Goal: Task Accomplishment & Management: Manage account settings

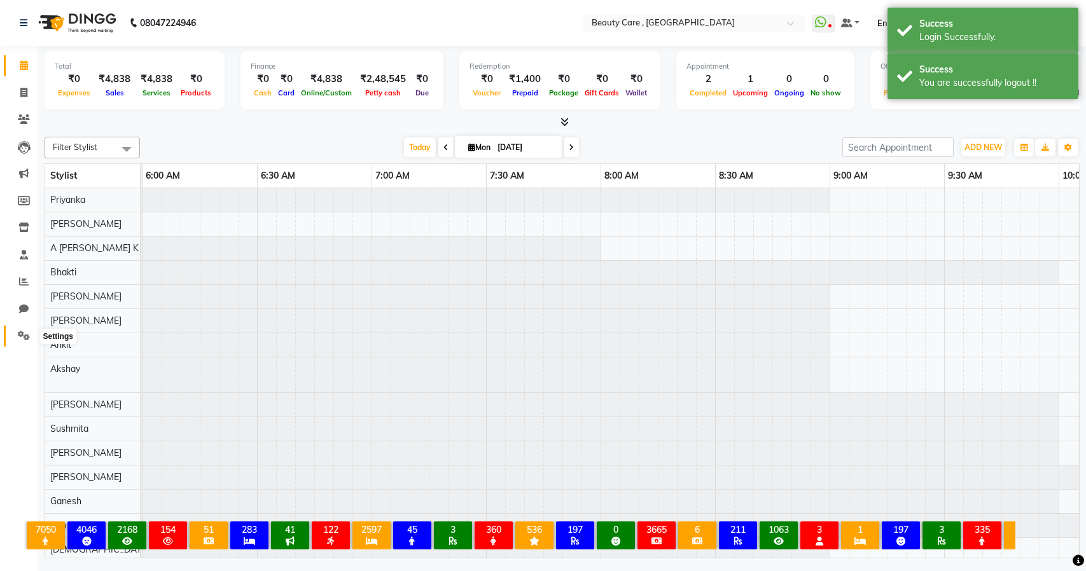
click at [18, 338] on icon at bounding box center [24, 336] width 12 height 10
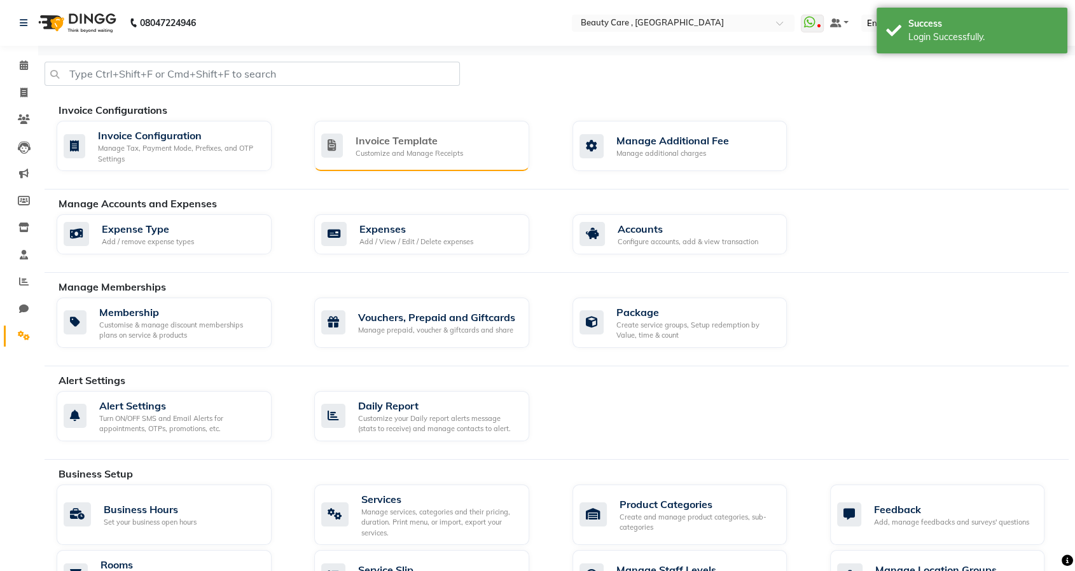
click at [387, 140] on div "Invoice Template" at bounding box center [410, 140] width 108 height 15
select select "A5"
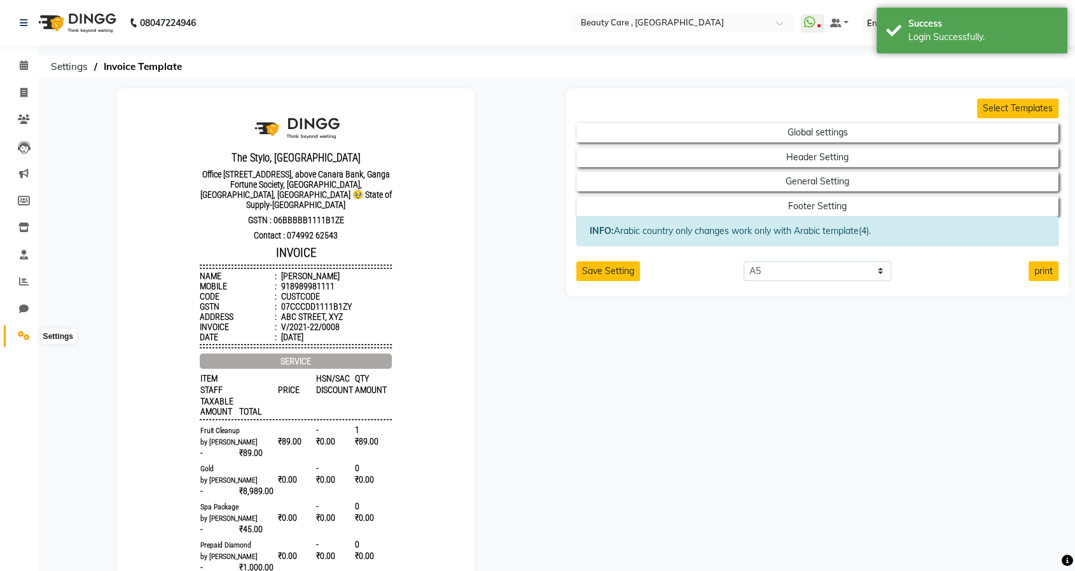
click at [31, 333] on span at bounding box center [24, 336] width 22 height 15
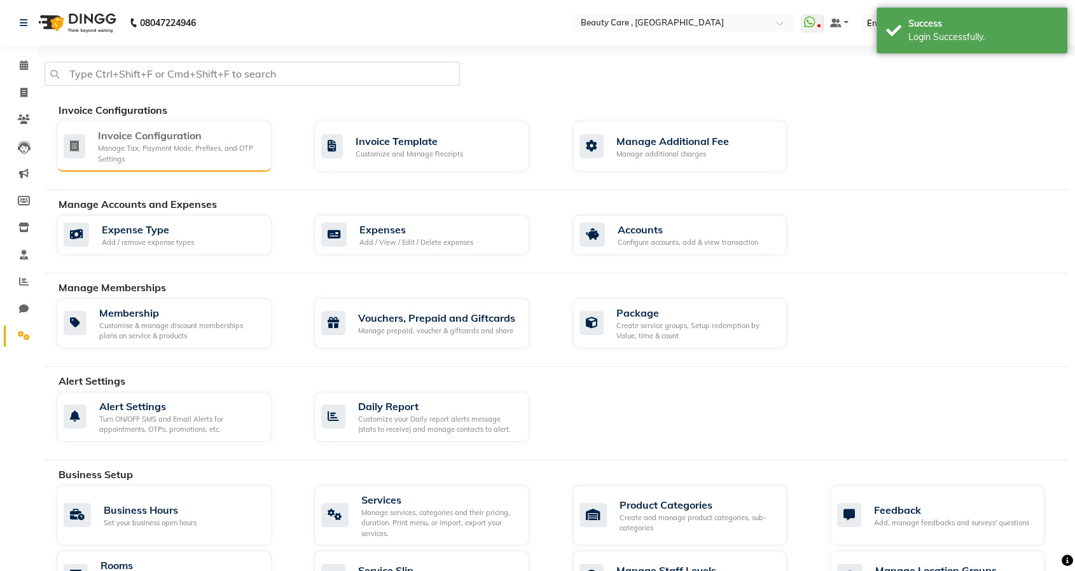
click at [173, 141] on div "Invoice Configuration" at bounding box center [179, 135] width 163 height 15
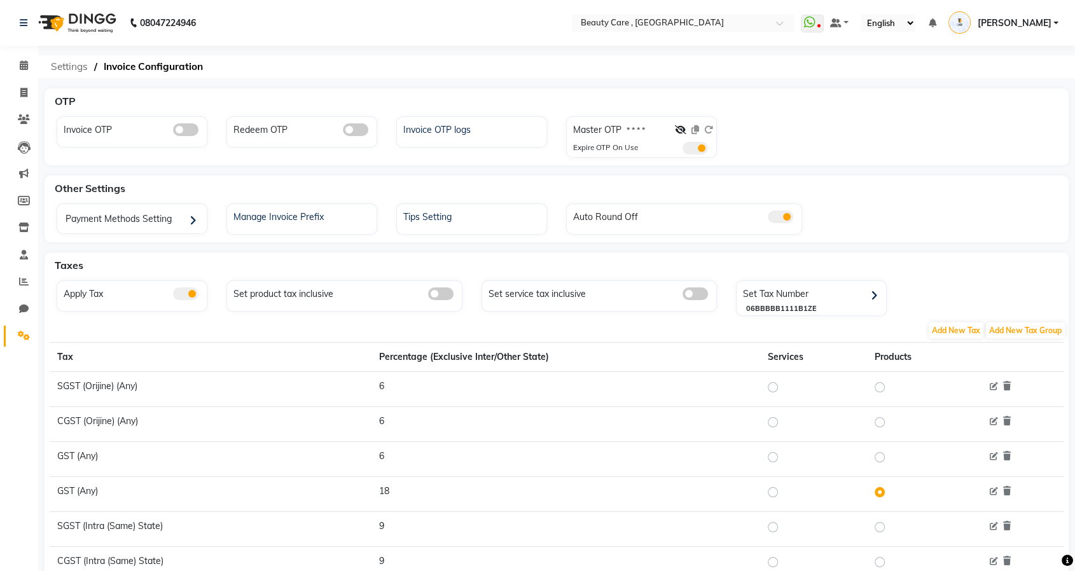
click at [72, 65] on span "Settings" at bounding box center [70, 66] width 50 height 23
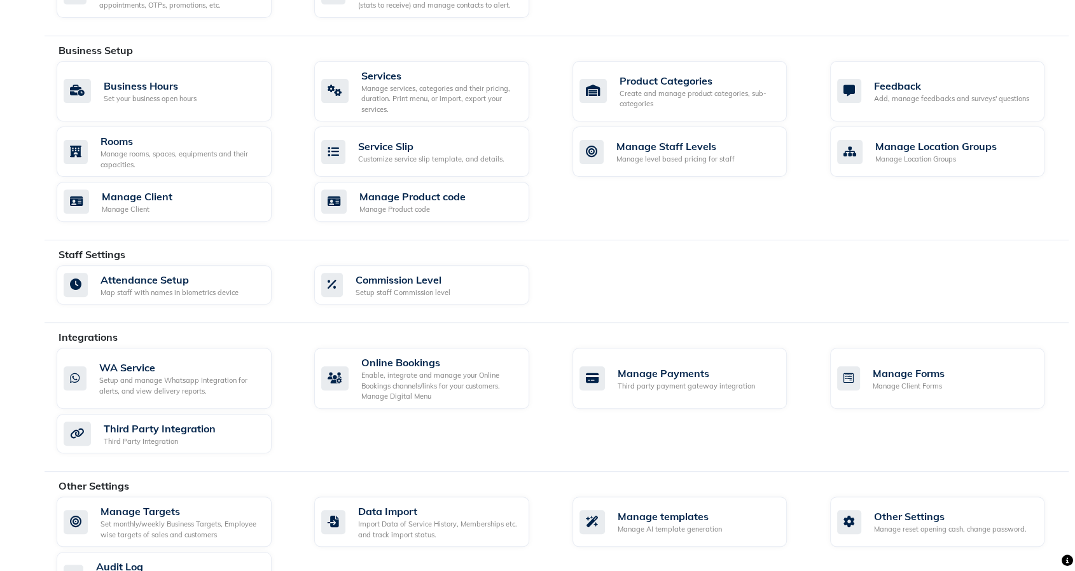
scroll to position [470, 0]
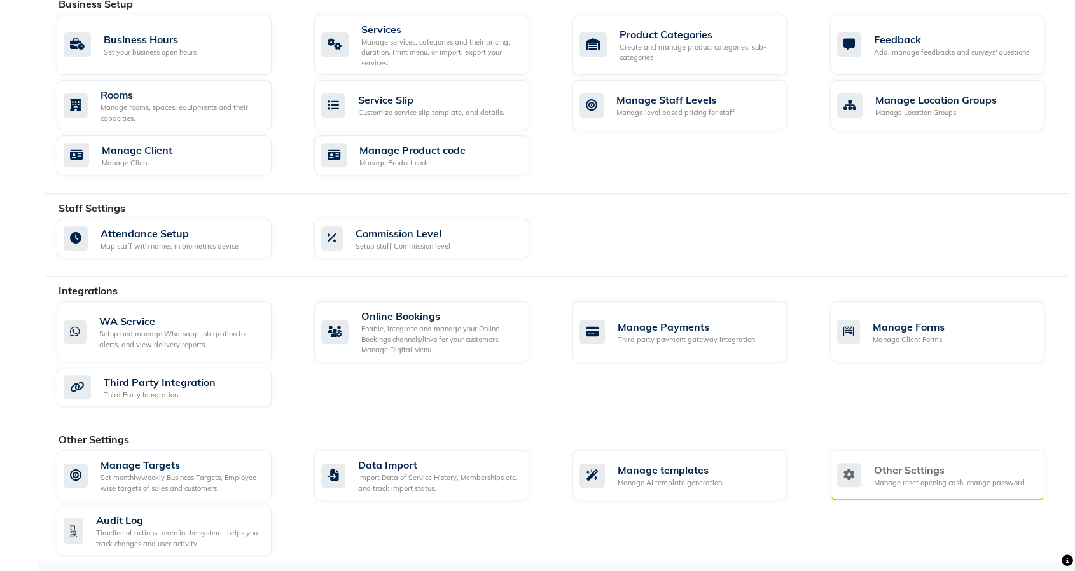
click at [882, 464] on div "Other Settings" at bounding box center [950, 469] width 153 height 15
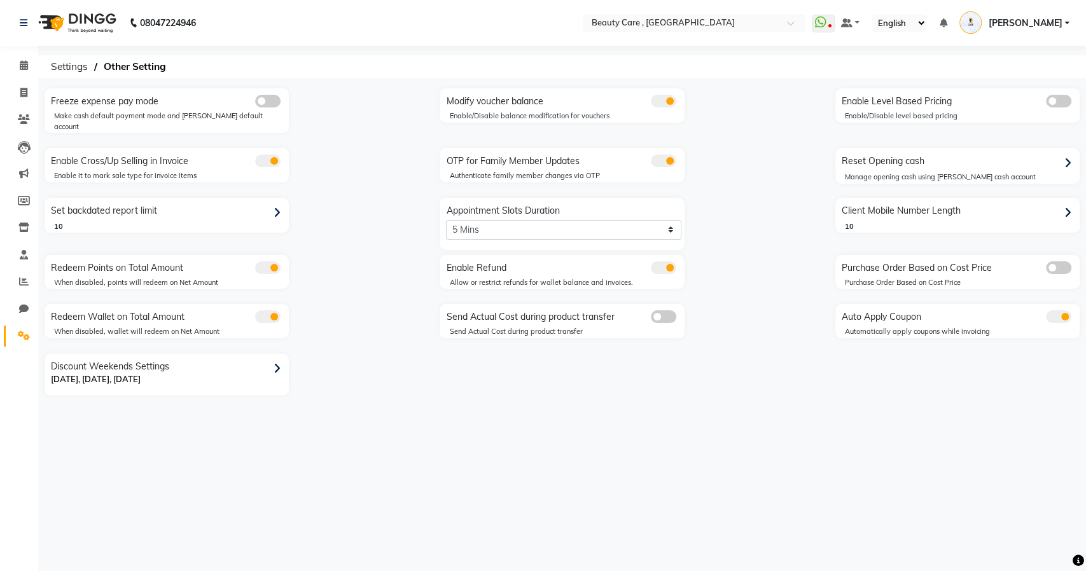
click at [1069, 158] on icon at bounding box center [1067, 163] width 7 height 11
select select "2399"
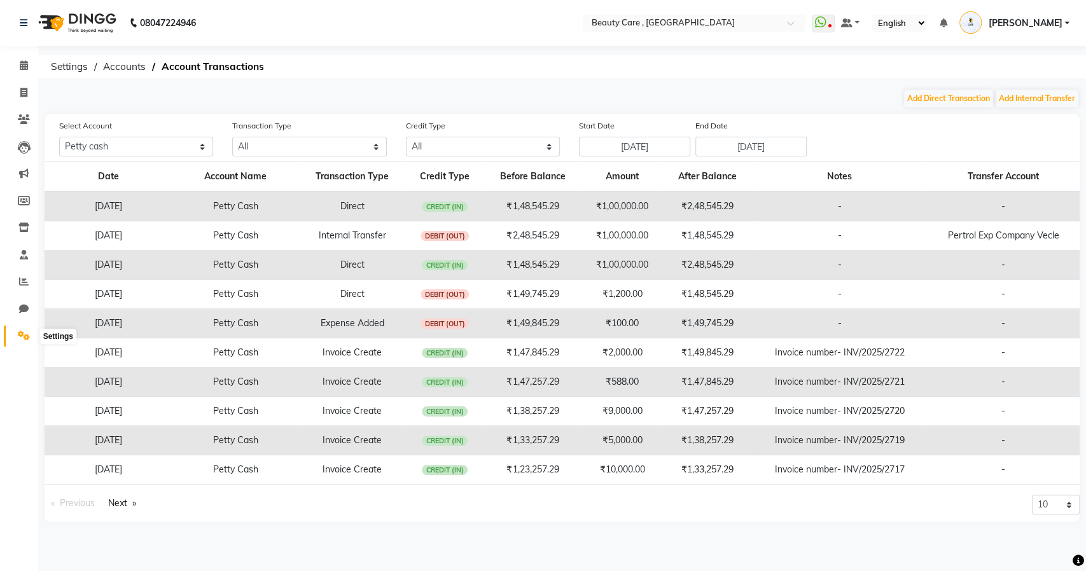
click at [14, 333] on span at bounding box center [24, 336] width 22 height 15
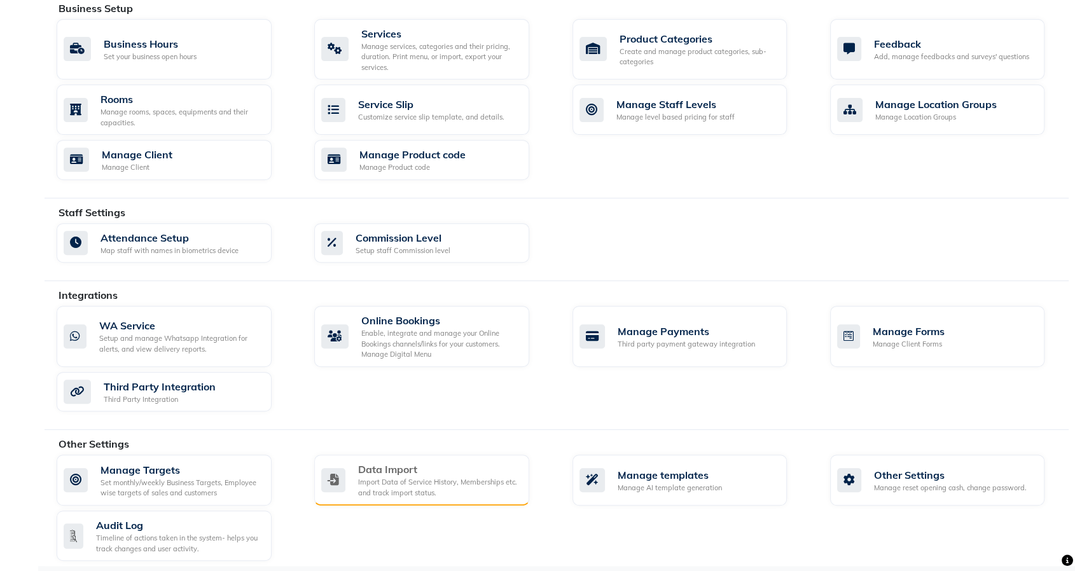
scroll to position [470, 0]
